Goal: Check status: Check status

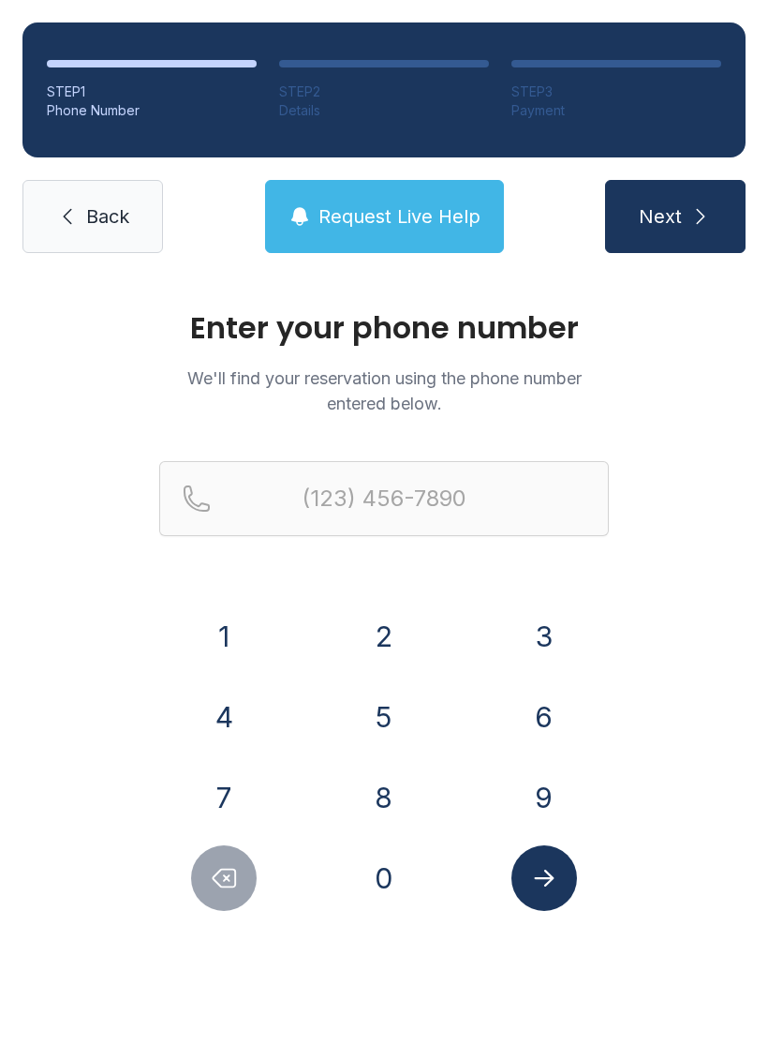
click at [379, 796] on button "8" at bounding box center [384, 797] width 66 height 66
click at [396, 718] on button "5" at bounding box center [384, 717] width 66 height 66
click at [393, 792] on button "8" at bounding box center [384, 797] width 66 height 66
click at [374, 645] on button "2" at bounding box center [384, 636] width 66 height 66
click at [402, 859] on button "0" at bounding box center [384, 878] width 66 height 66
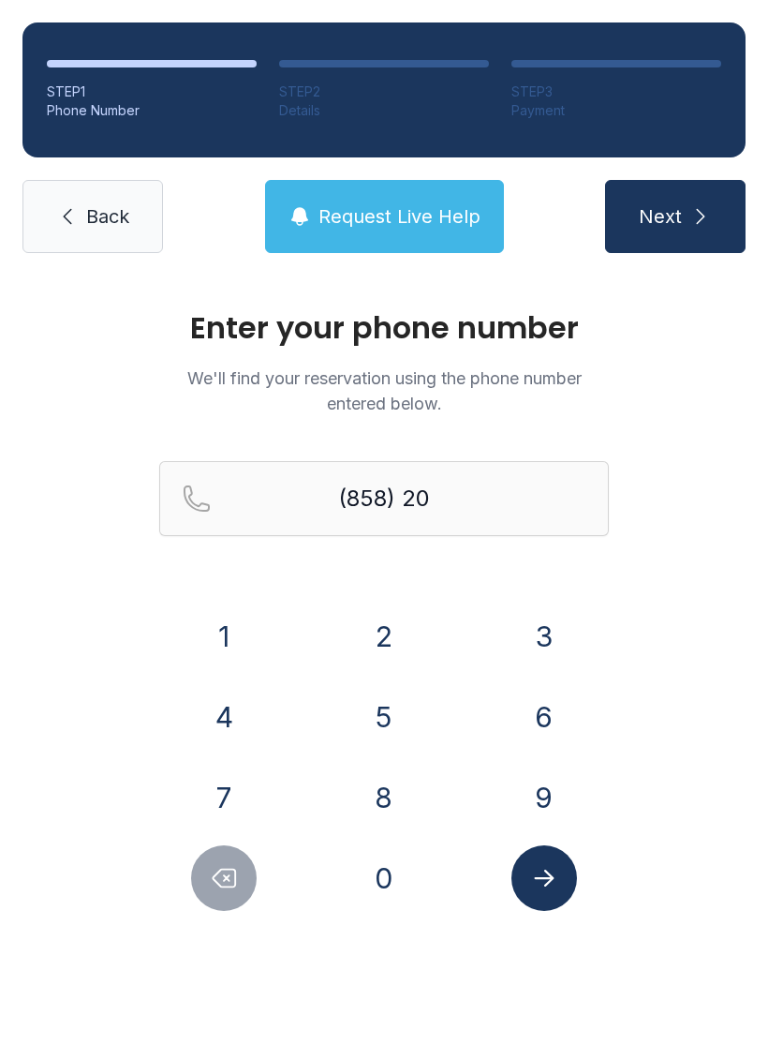
click at [231, 803] on button "7" at bounding box center [224, 797] width 66 height 66
click at [378, 791] on button "8" at bounding box center [384, 797] width 66 height 66
click at [224, 713] on button "4" at bounding box center [224, 717] width 66 height 66
click at [387, 636] on button "2" at bounding box center [384, 636] width 66 height 66
click at [544, 645] on button "3" at bounding box center [545, 636] width 66 height 66
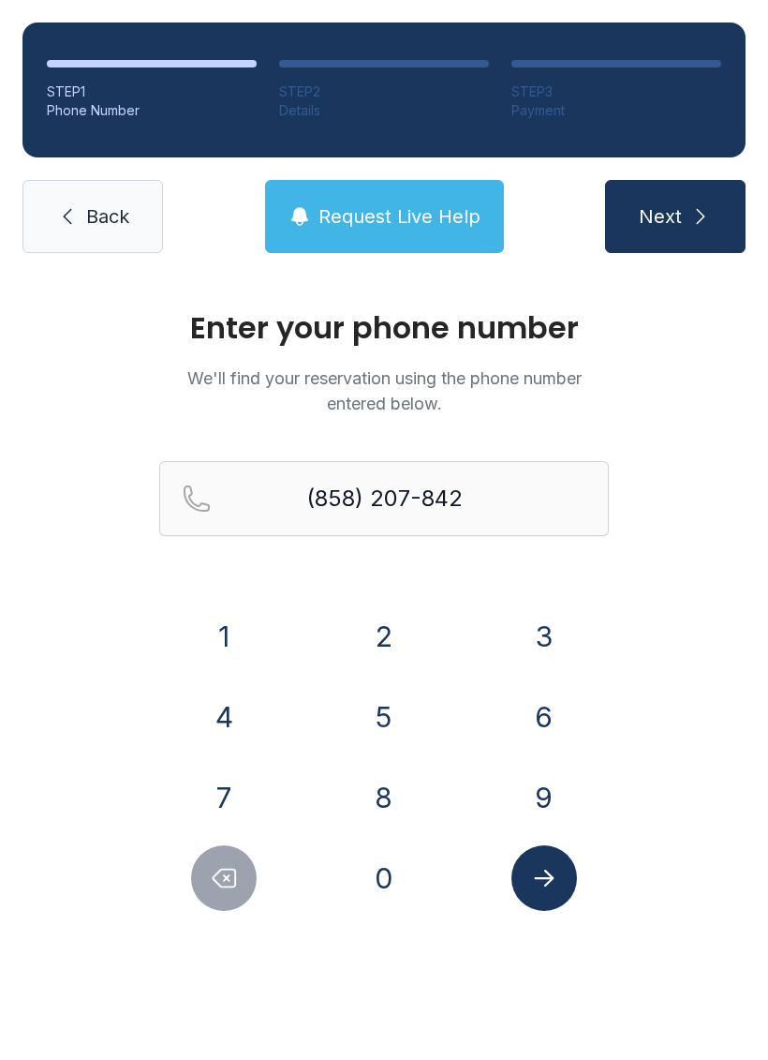
type input "[PHONE_NUMBER]"
click at [535, 881] on icon "Submit lookup form" at bounding box center [544, 878] width 28 height 28
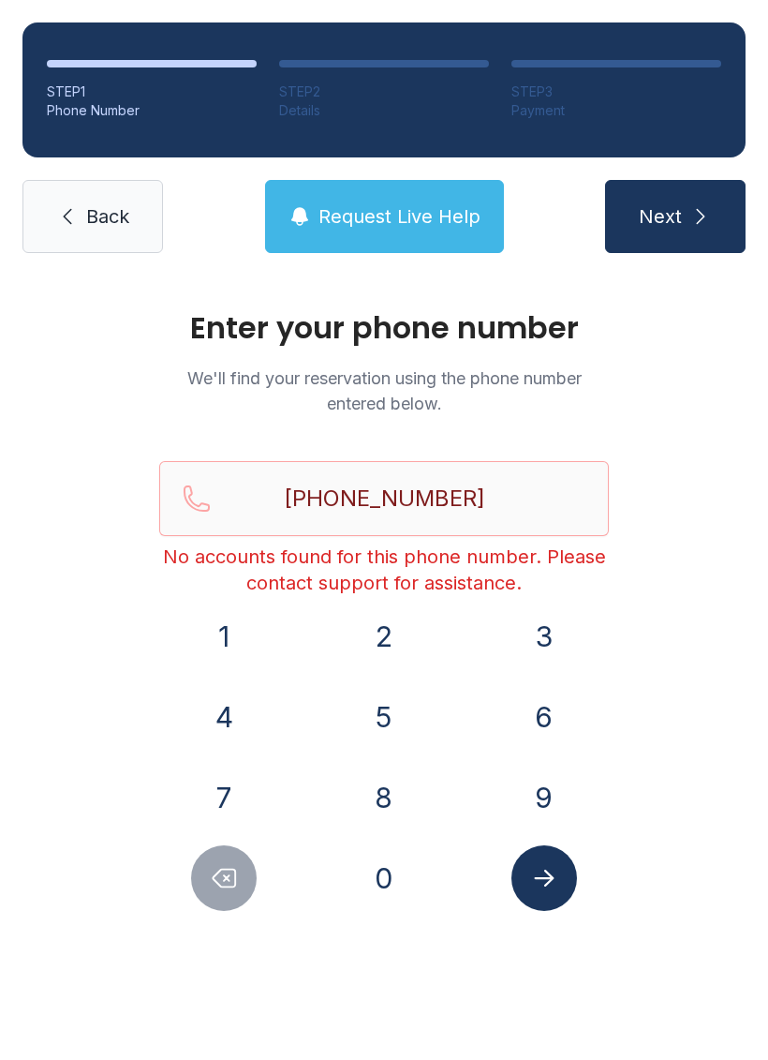
click at [100, 233] on link "Back" at bounding box center [92, 216] width 141 height 73
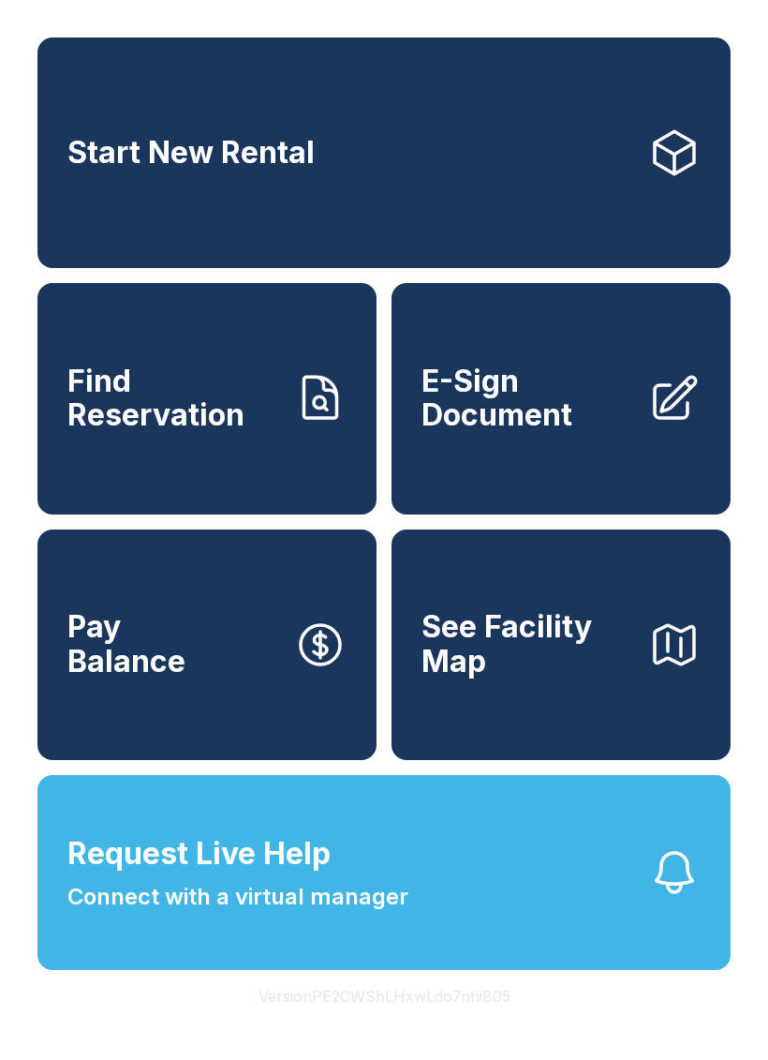
click at [515, 460] on link "E-Sign Document" at bounding box center [561, 398] width 339 height 230
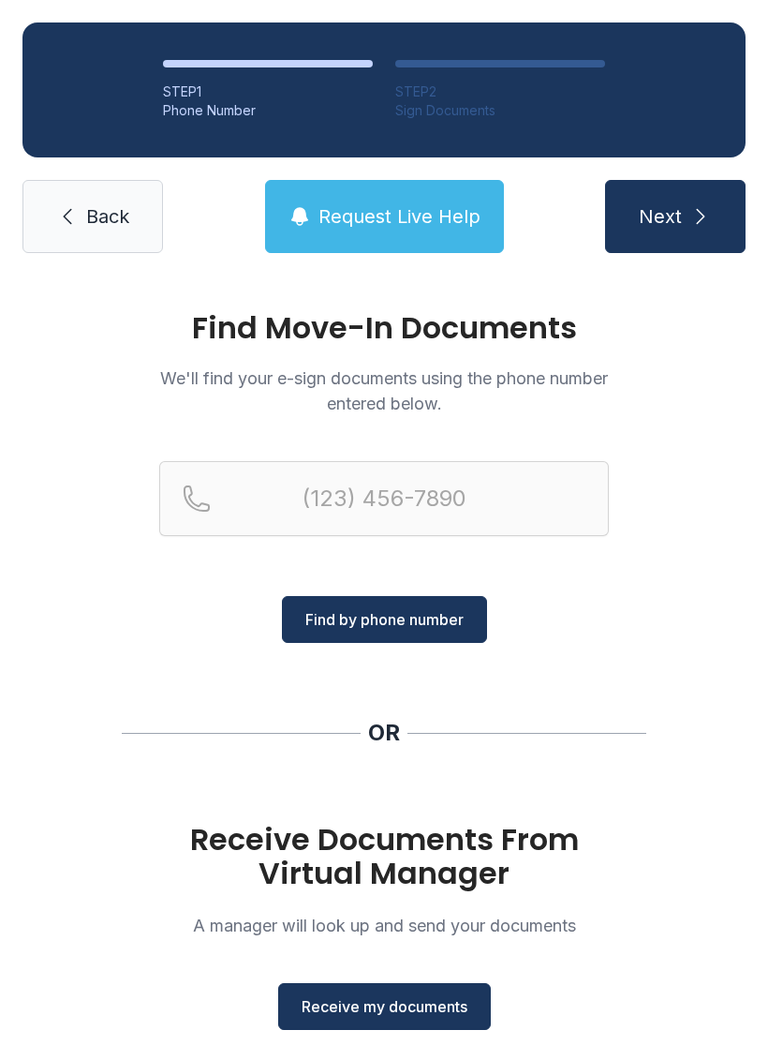
click at [71, 229] on link "Back" at bounding box center [92, 216] width 141 height 73
